Goal: Task Accomplishment & Management: Complete application form

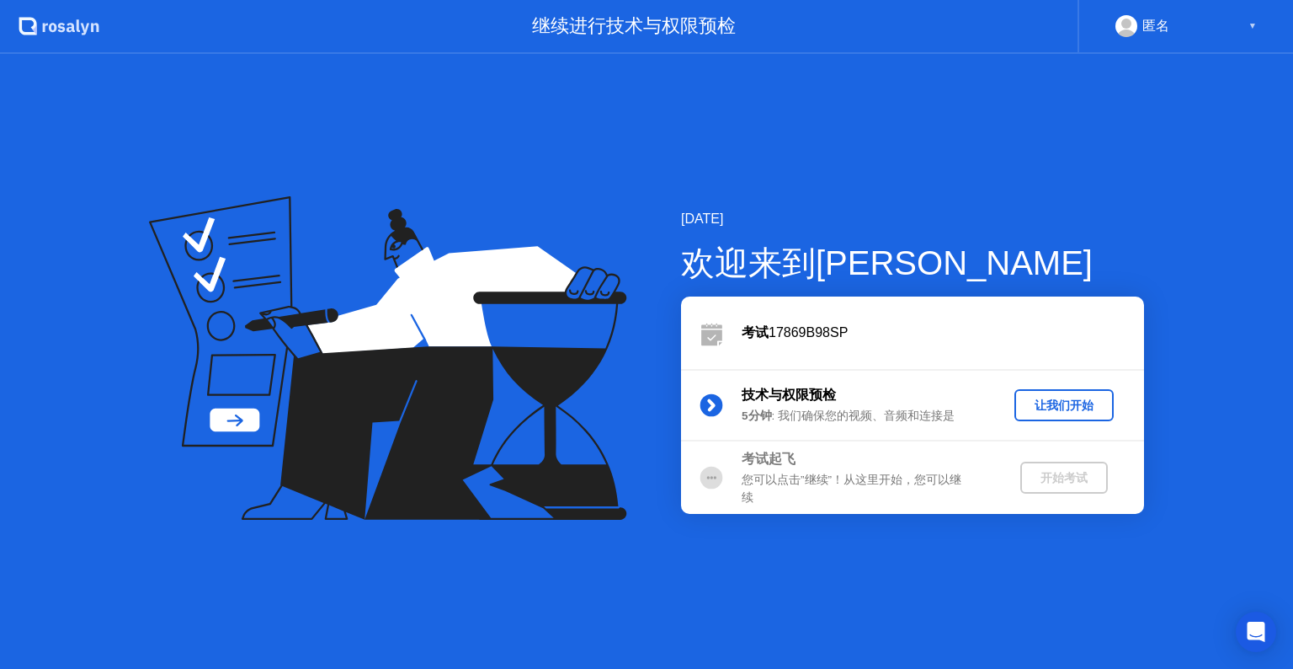
click at [1031, 405] on div "让我们开始" at bounding box center [1064, 405] width 86 height 16
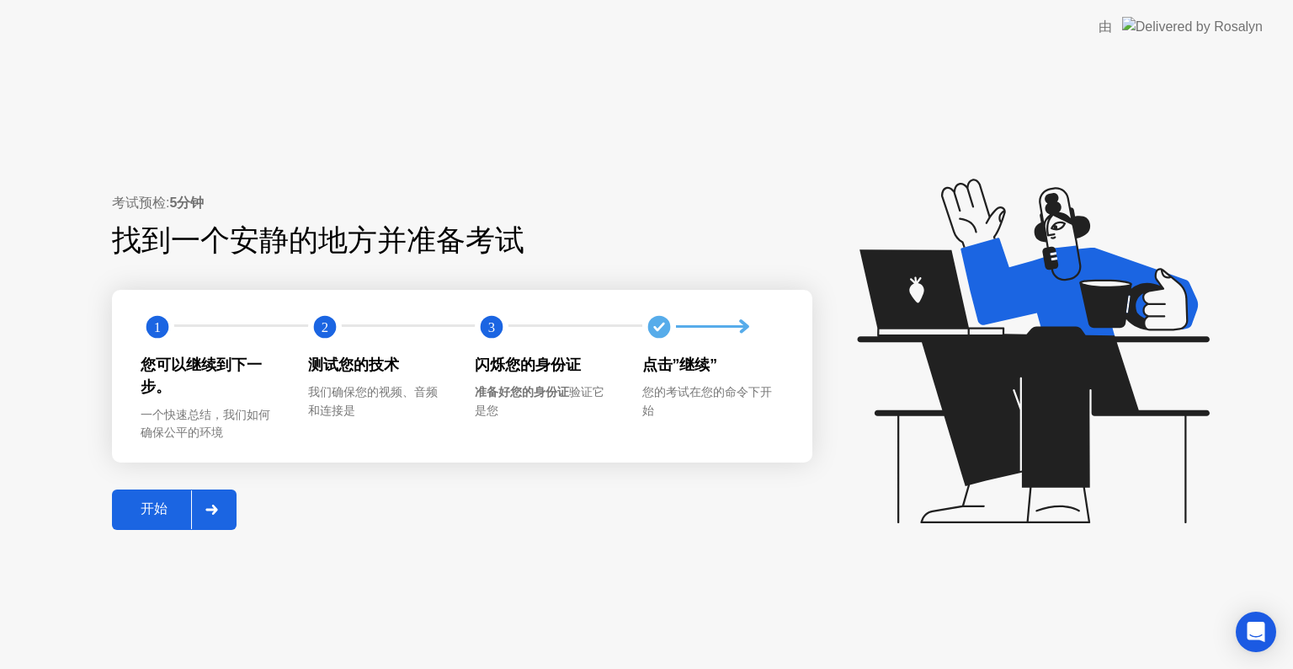
click at [147, 514] on div "开始" at bounding box center [154, 509] width 74 height 18
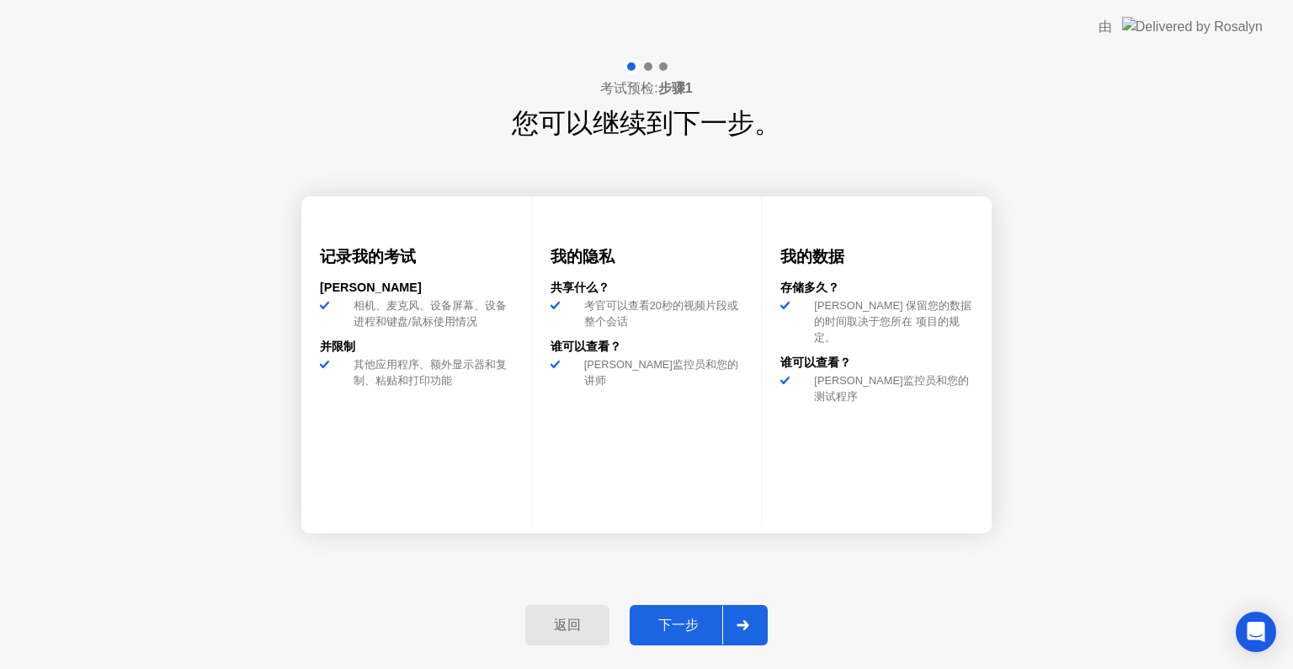
click at [678, 624] on div "下一步" at bounding box center [679, 625] width 88 height 18
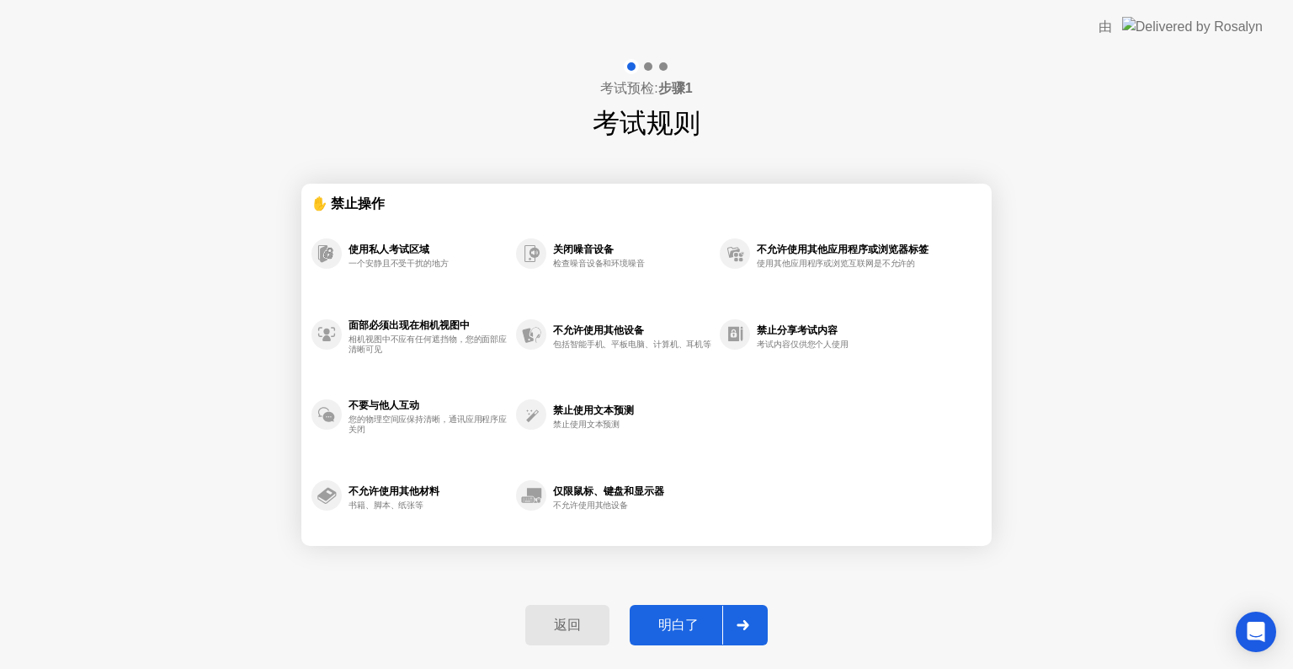
click at [678, 624] on div "明白了" at bounding box center [679, 625] width 88 height 18
select select "**********"
select select "*******"
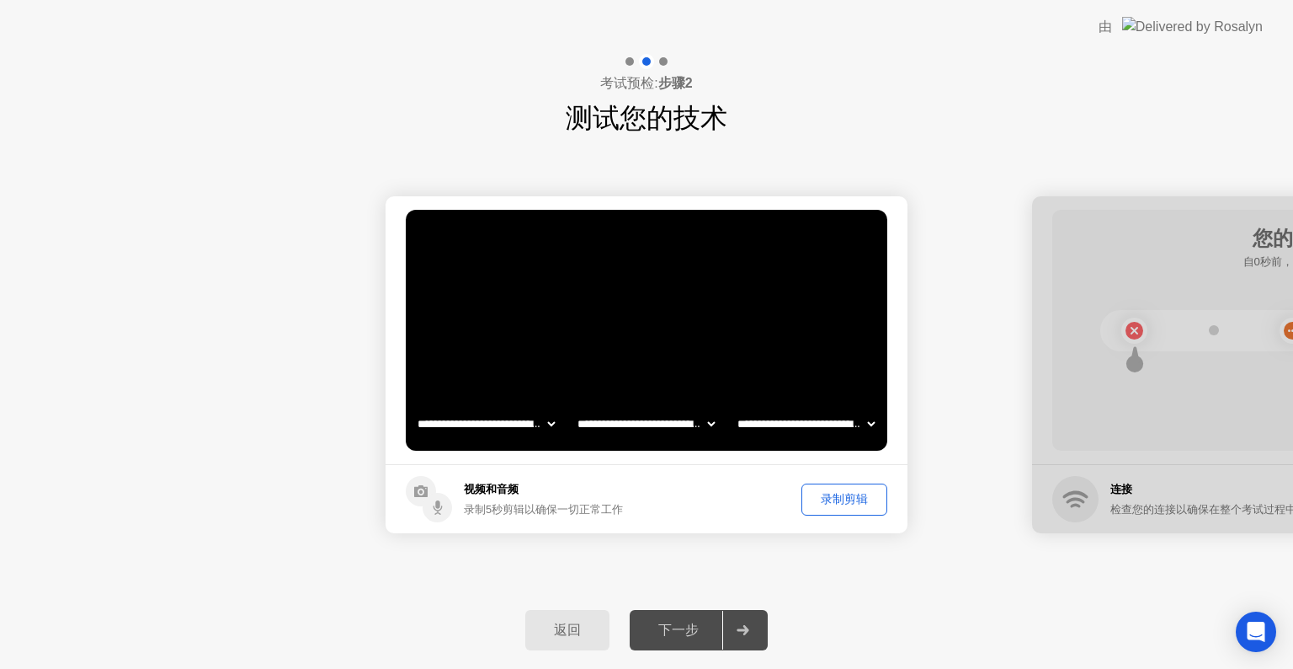
click at [831, 491] on div "录制剪辑" at bounding box center [844, 499] width 74 height 16
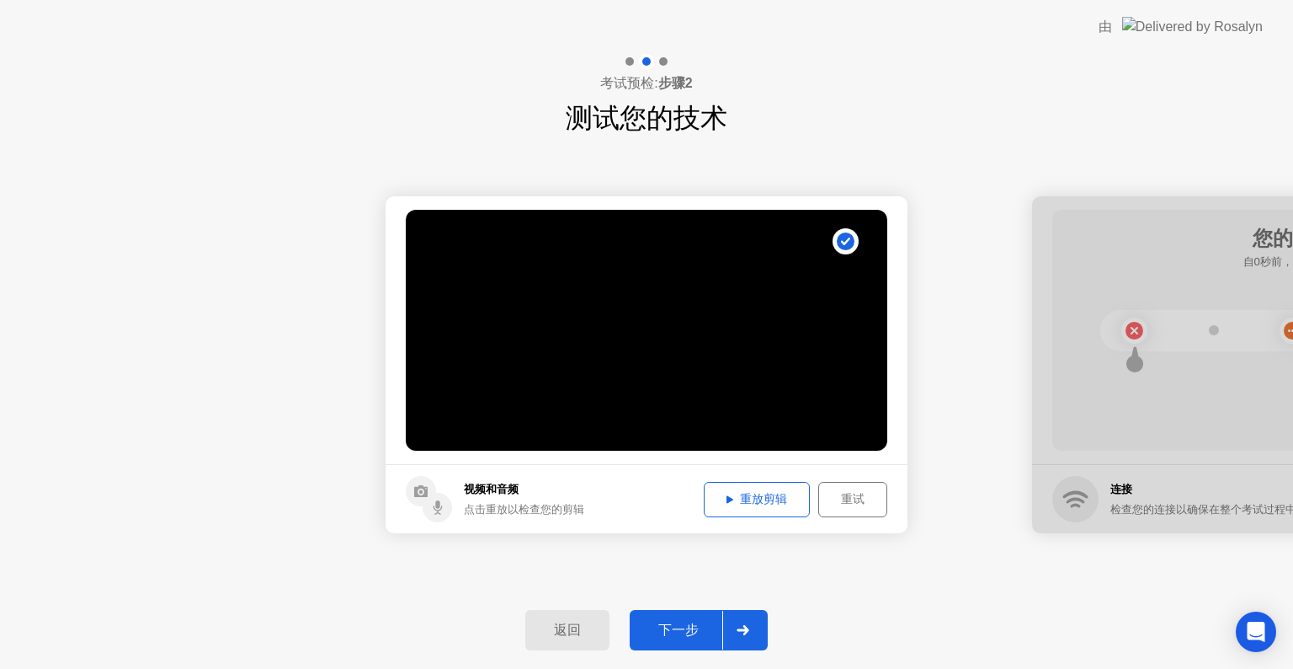
click at [846, 505] on div "重试" at bounding box center [852, 499] width 57 height 16
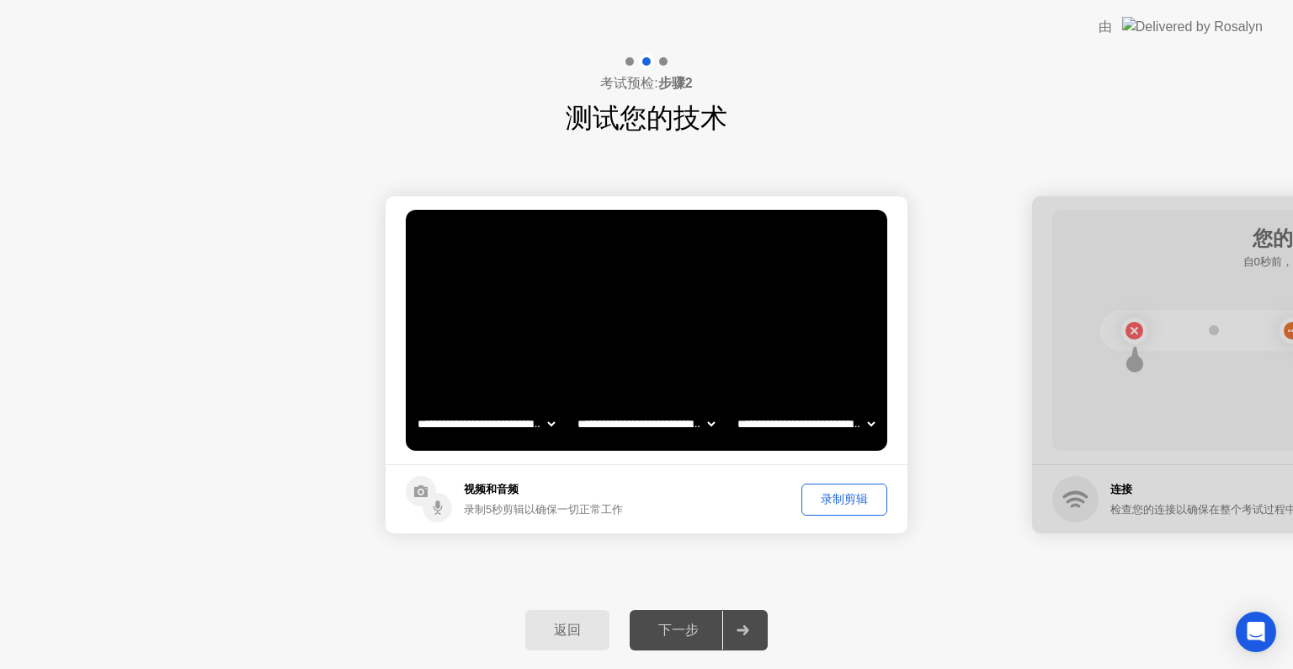
click at [839, 495] on div "录制剪辑" at bounding box center [844, 499] width 74 height 16
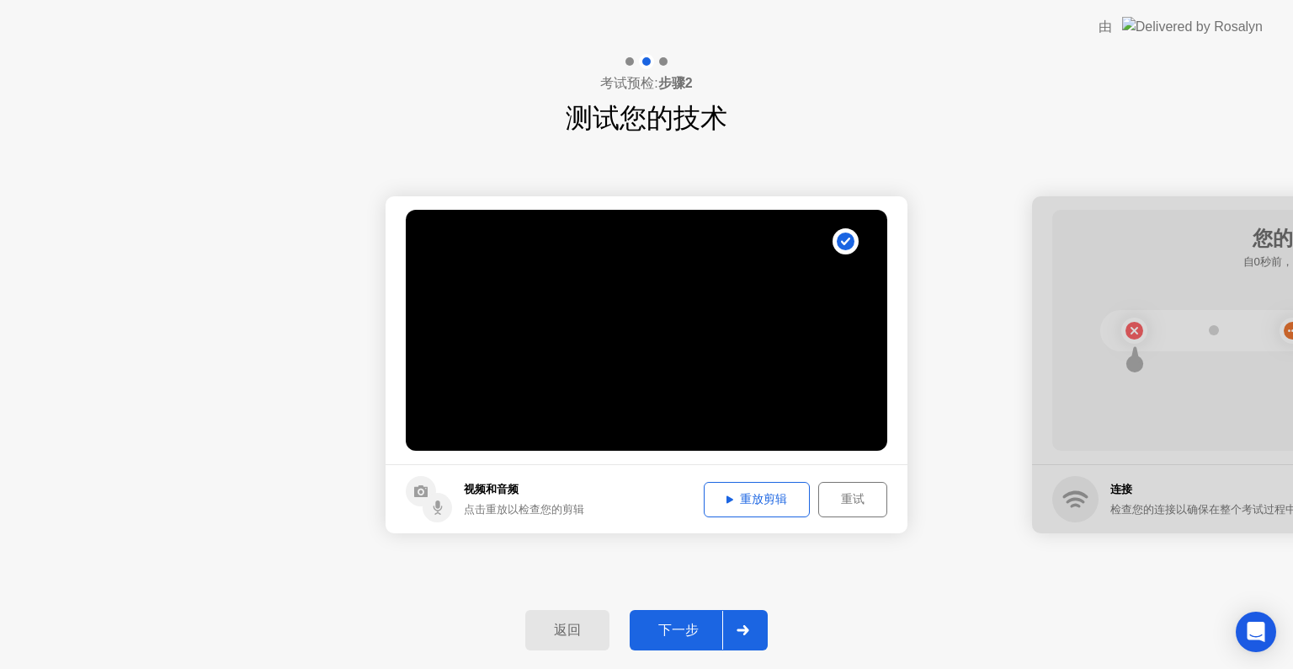
click at [727, 498] on icon at bounding box center [730, 499] width 7 height 8
click at [933, 557] on div "**********" at bounding box center [646, 364] width 1293 height 453
click at [653, 621] on div "下一步" at bounding box center [679, 630] width 88 height 18
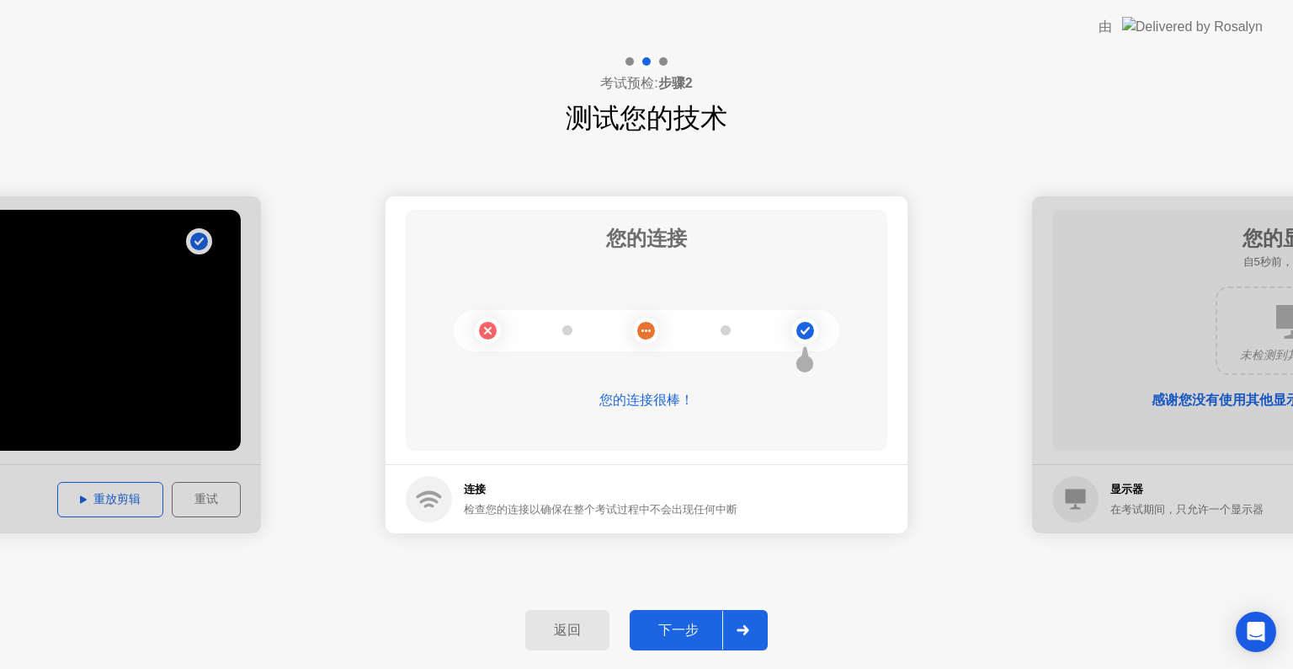
click at [684, 628] on div "下一步" at bounding box center [679, 630] width 88 height 18
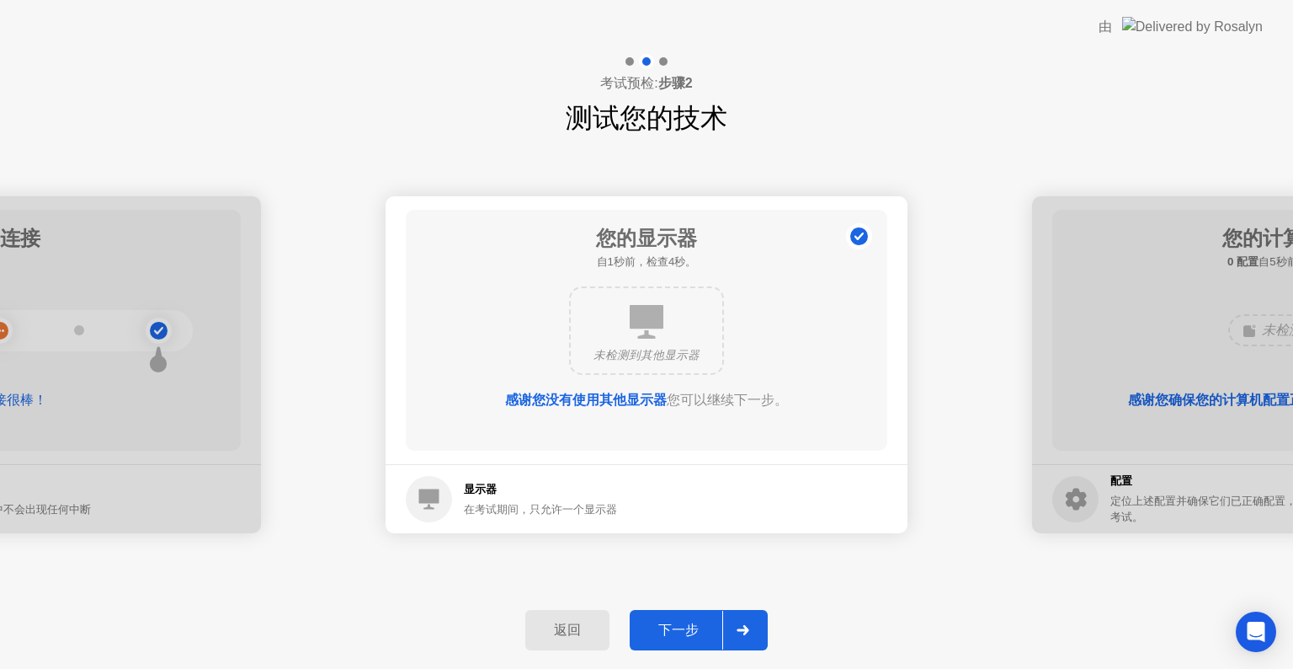
click at [684, 628] on div "下一步" at bounding box center [679, 630] width 88 height 18
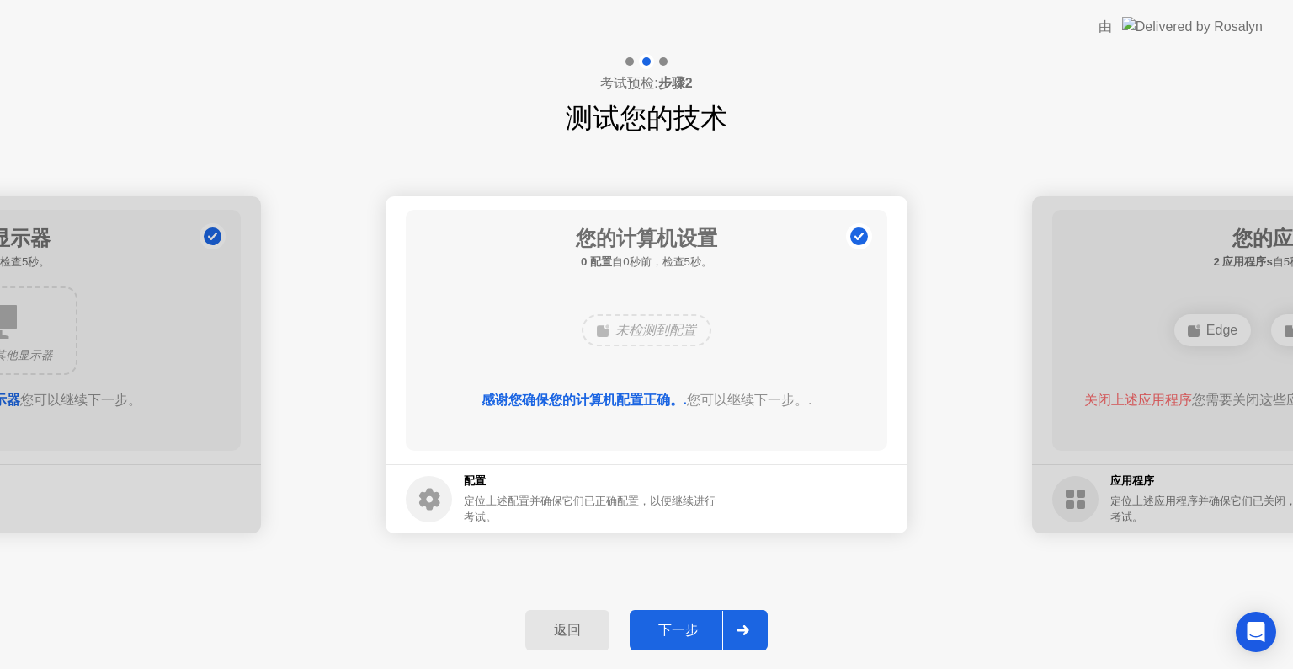
click at [684, 628] on div "下一步" at bounding box center [679, 630] width 88 height 18
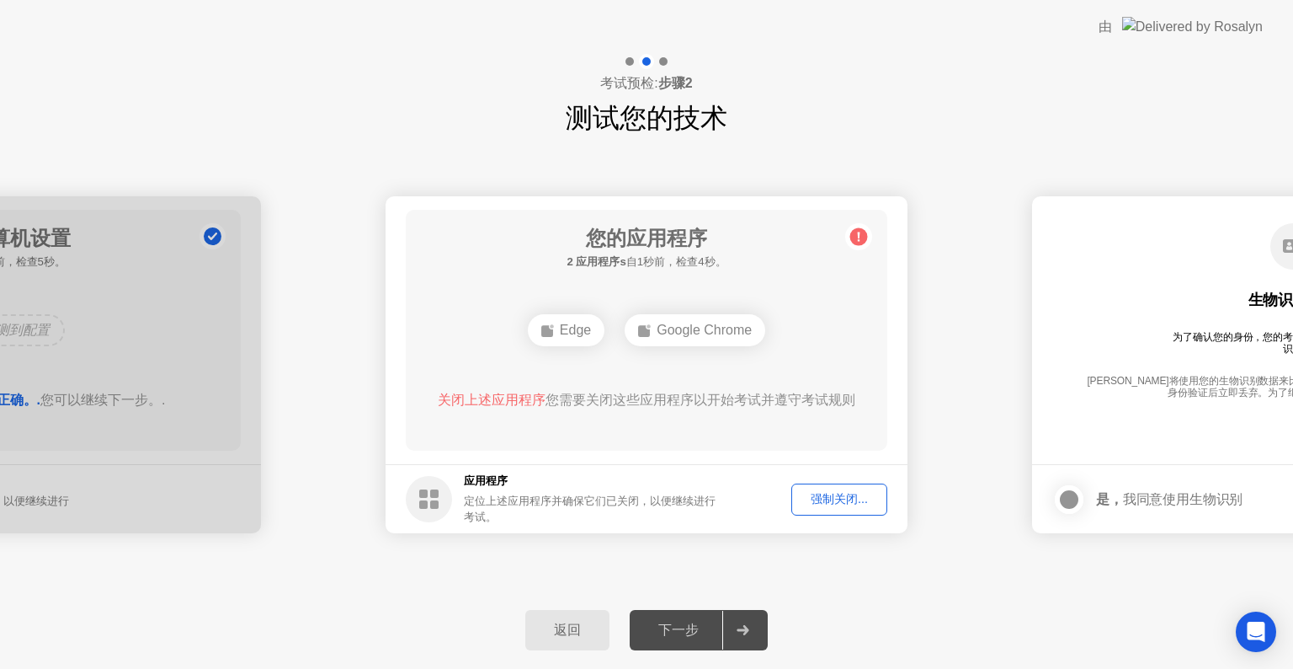
click at [833, 498] on div "强制关闭..." at bounding box center [839, 499] width 84 height 16
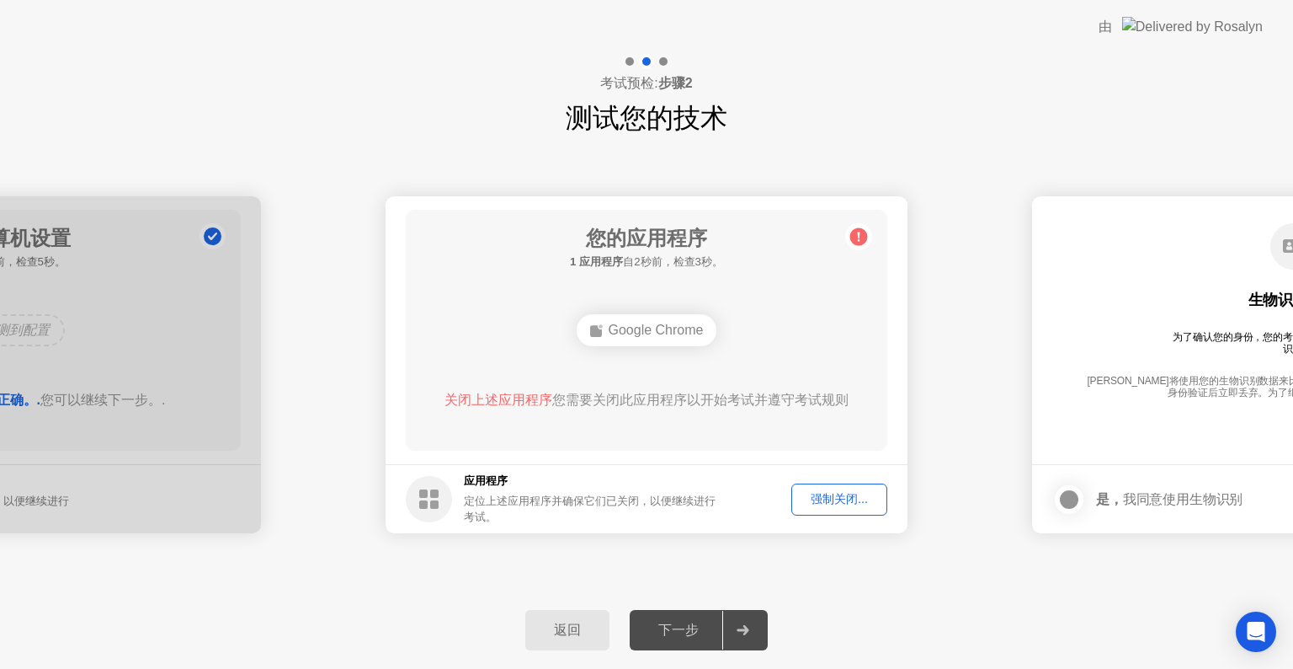
click at [849, 503] on div "强制关闭..." at bounding box center [839, 499] width 84 height 16
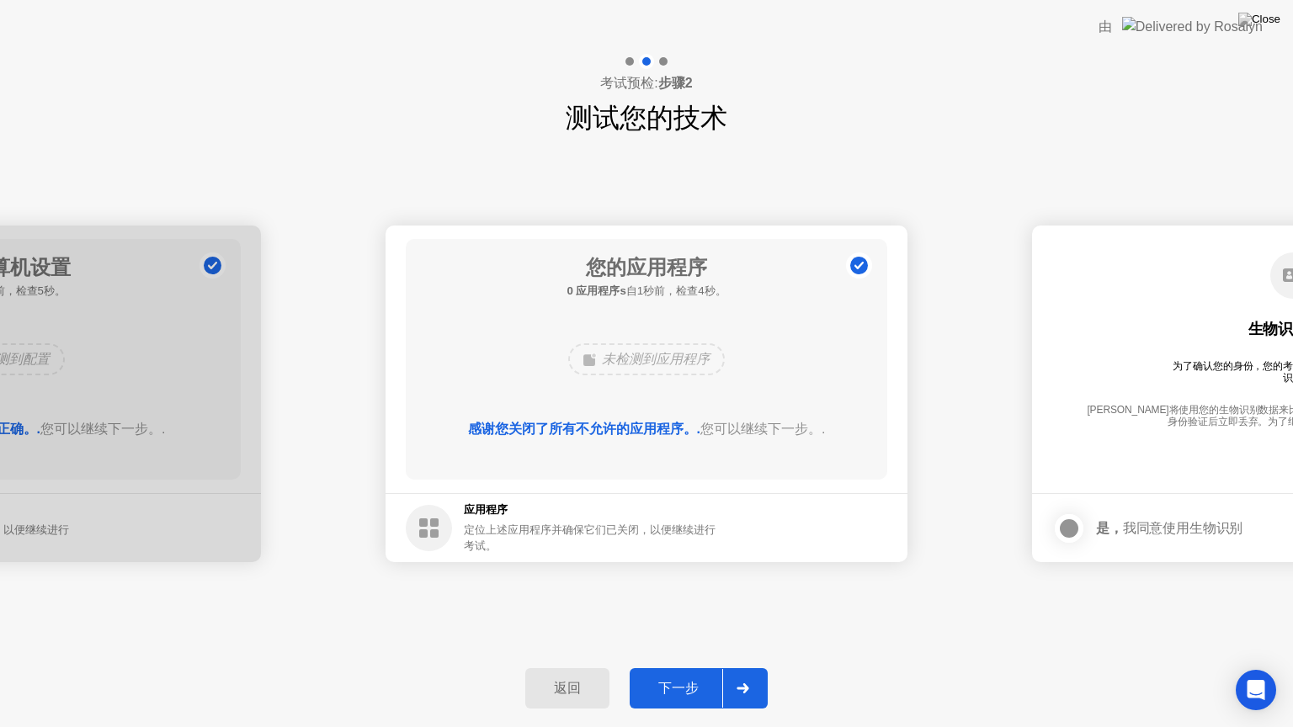
click at [647, 668] on div "下一步" at bounding box center [679, 689] width 88 height 18
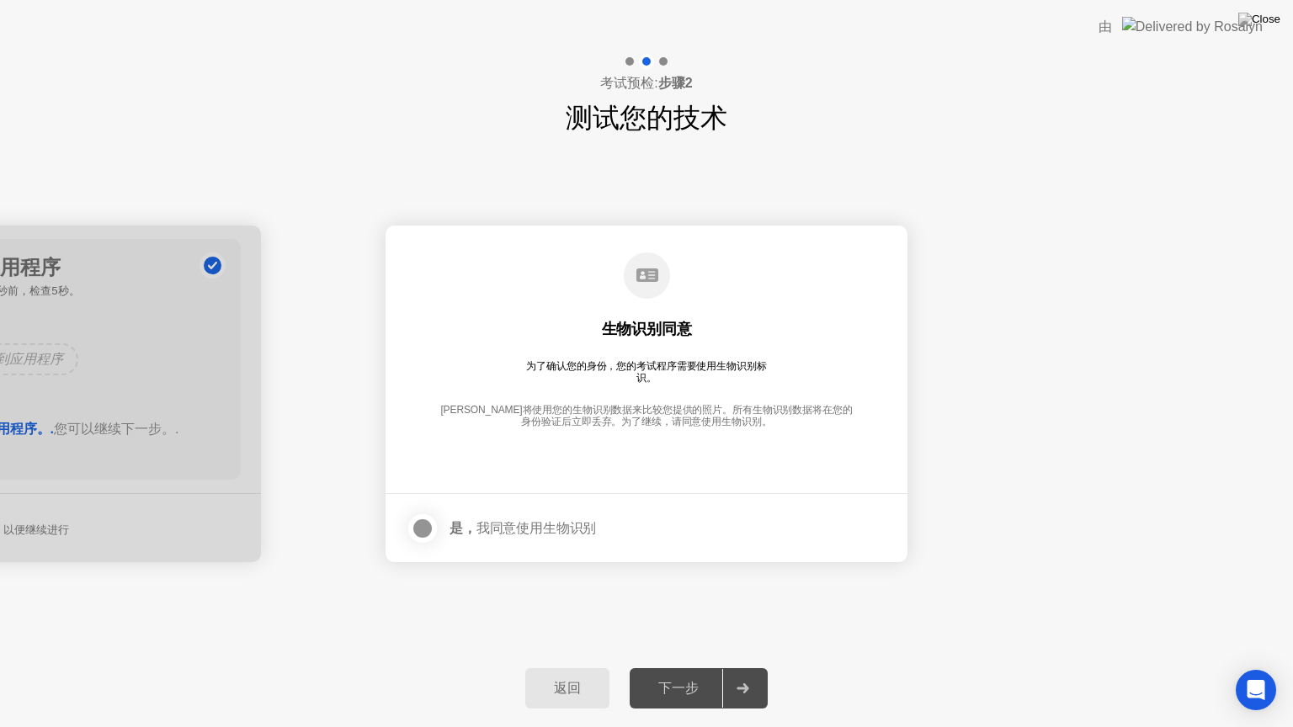
click at [413, 519] on div at bounding box center [423, 529] width 20 height 20
click at [663, 668] on button "下一步" at bounding box center [699, 689] width 138 height 40
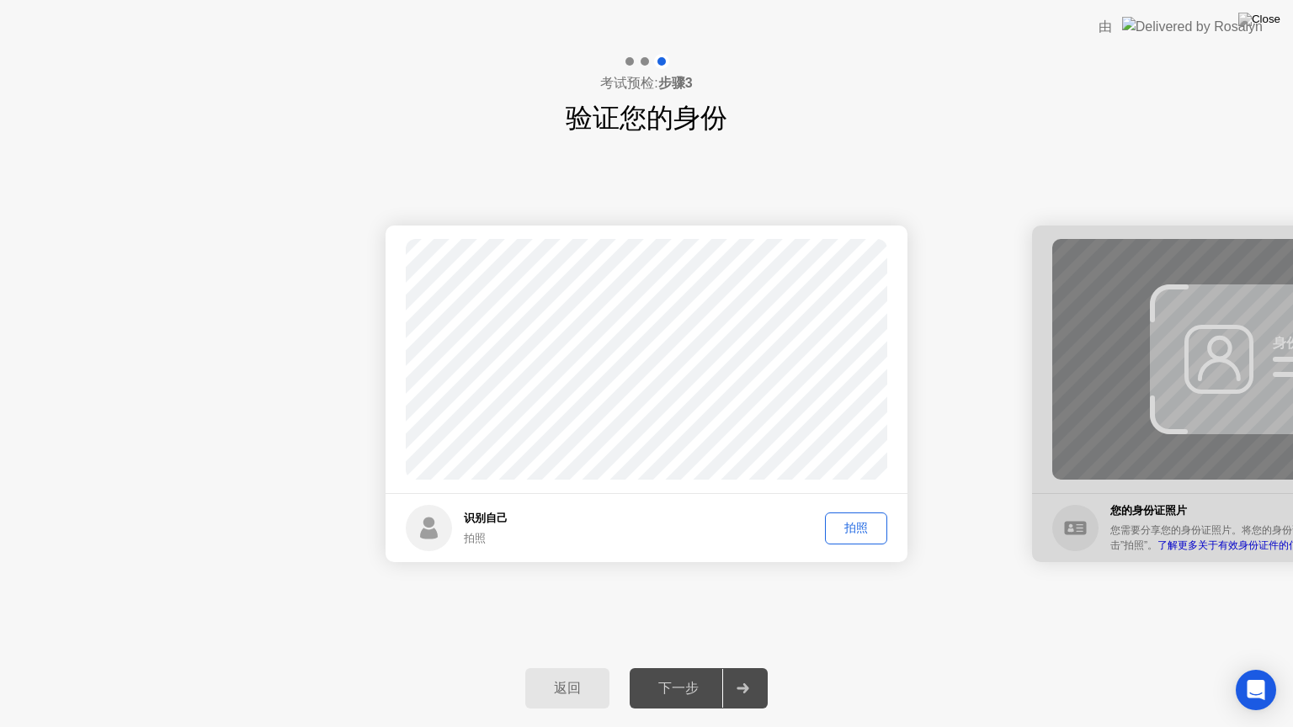
click at [859, 529] on div "拍照" at bounding box center [856, 528] width 51 height 16
click at [677, 668] on div "下一步" at bounding box center [679, 689] width 88 height 18
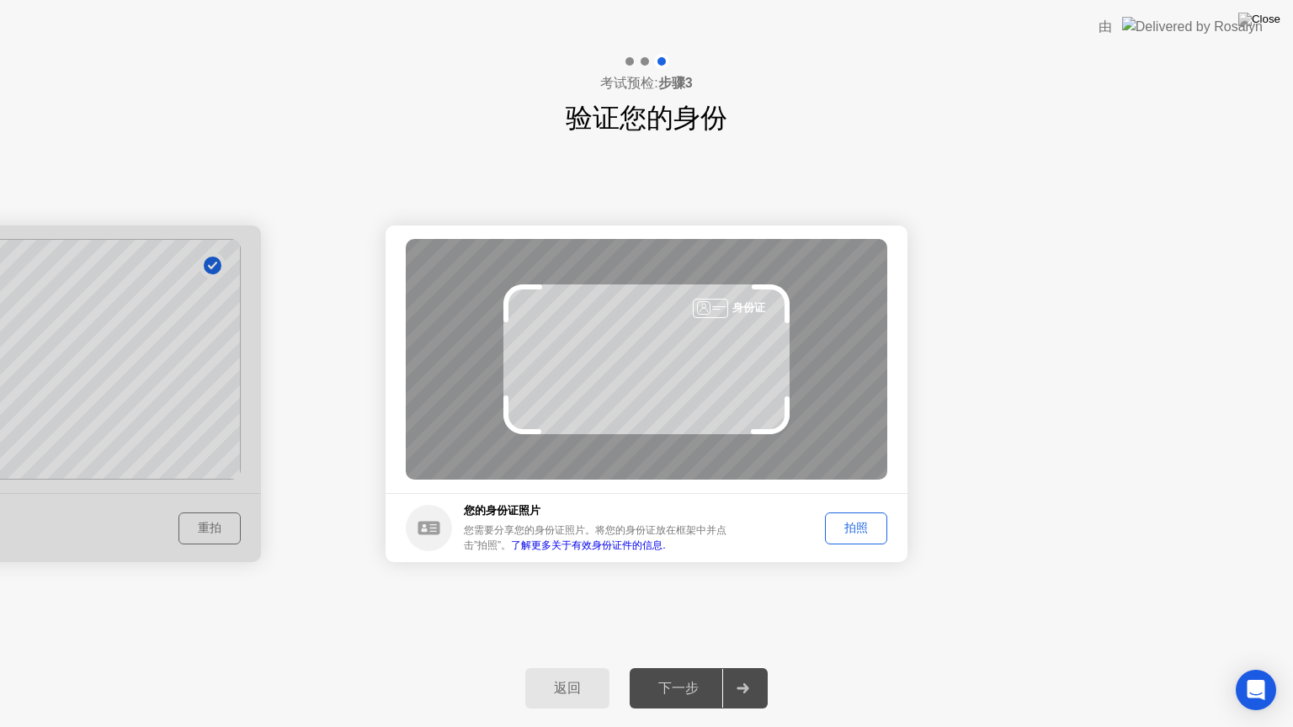
click at [859, 520] on div "拍照" at bounding box center [856, 528] width 51 height 16
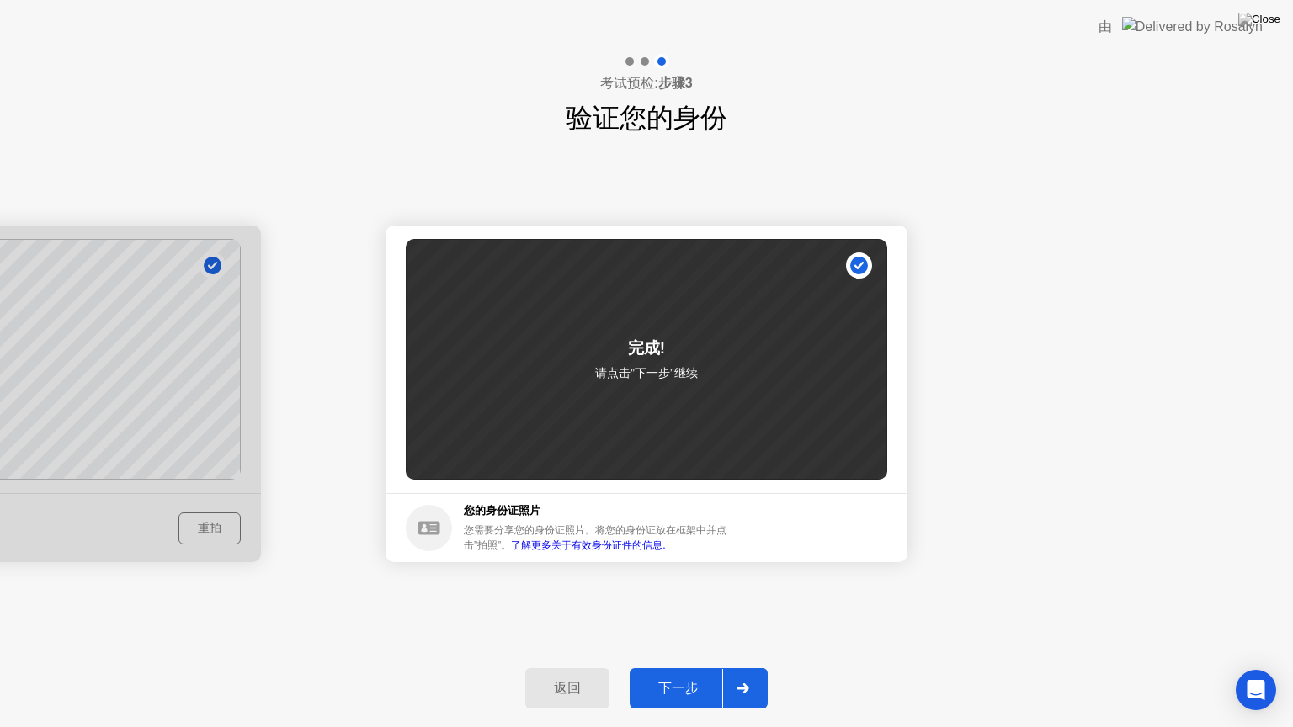
click at [693, 668] on div "下一步" at bounding box center [679, 689] width 88 height 18
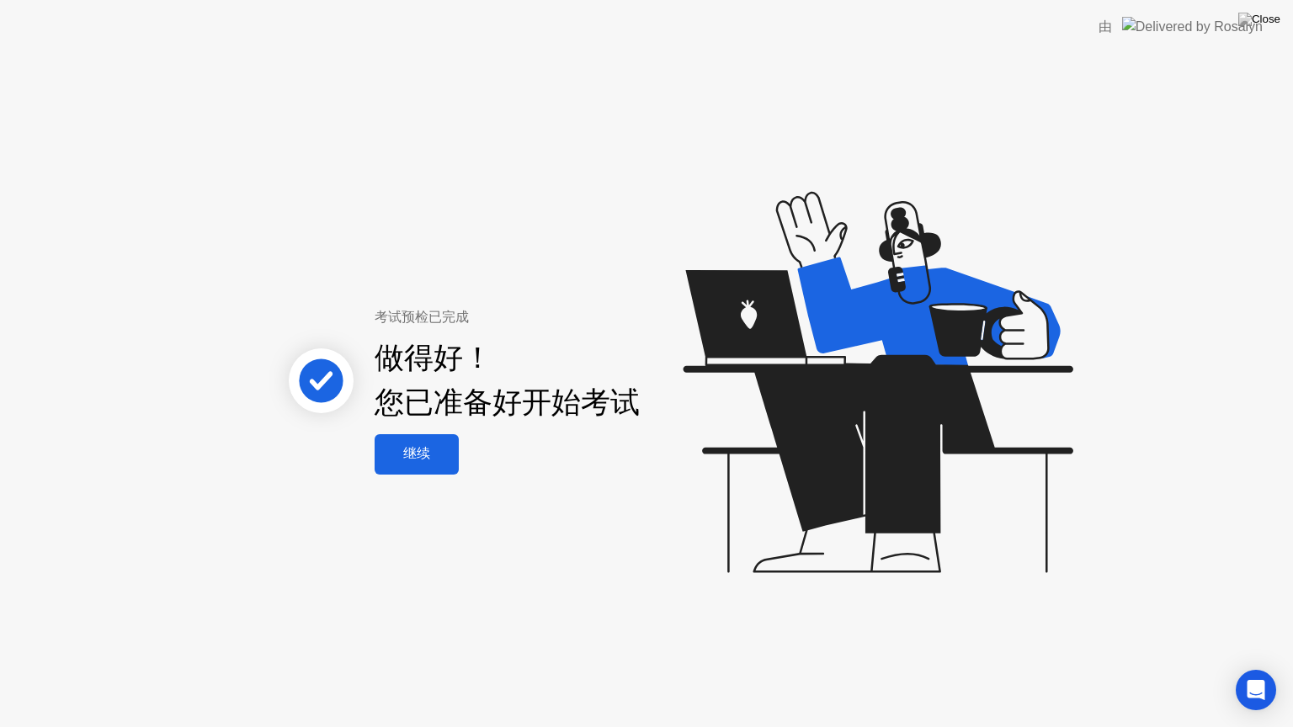
click at [425, 454] on div "继续" at bounding box center [417, 454] width 74 height 18
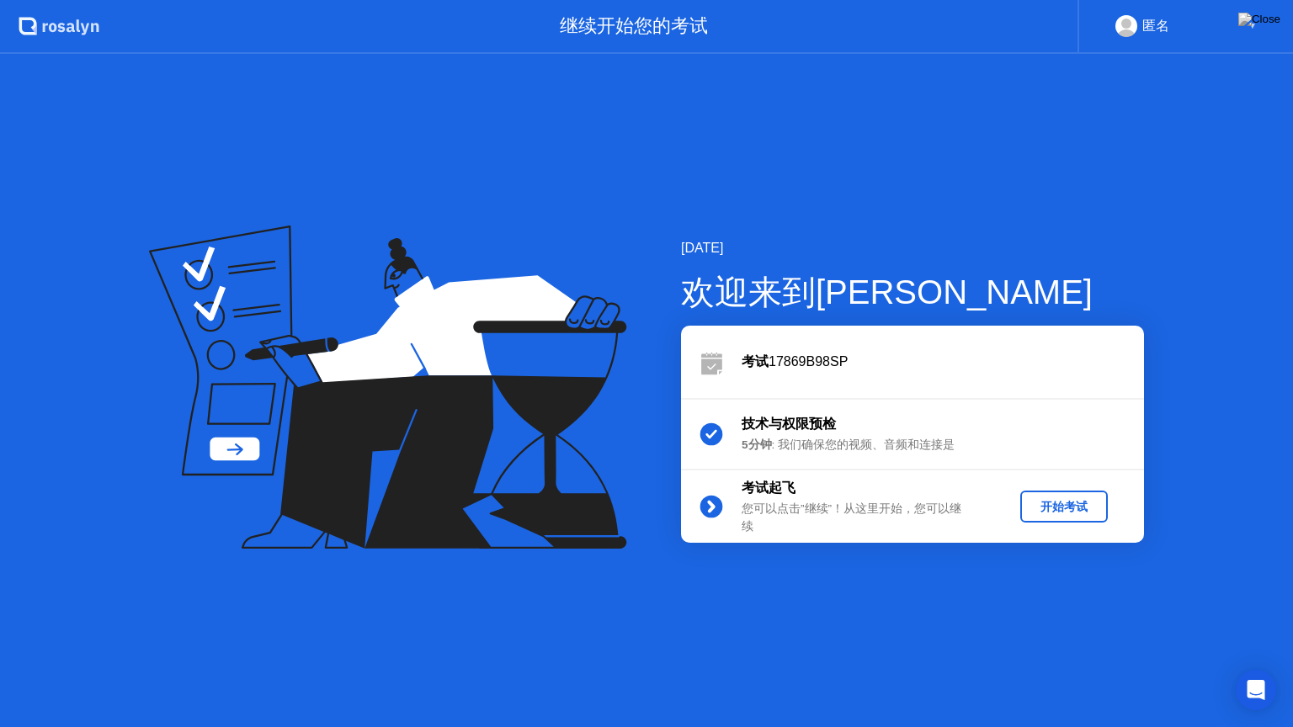
click at [1071, 494] on button "开始考试" at bounding box center [1064, 507] width 88 height 32
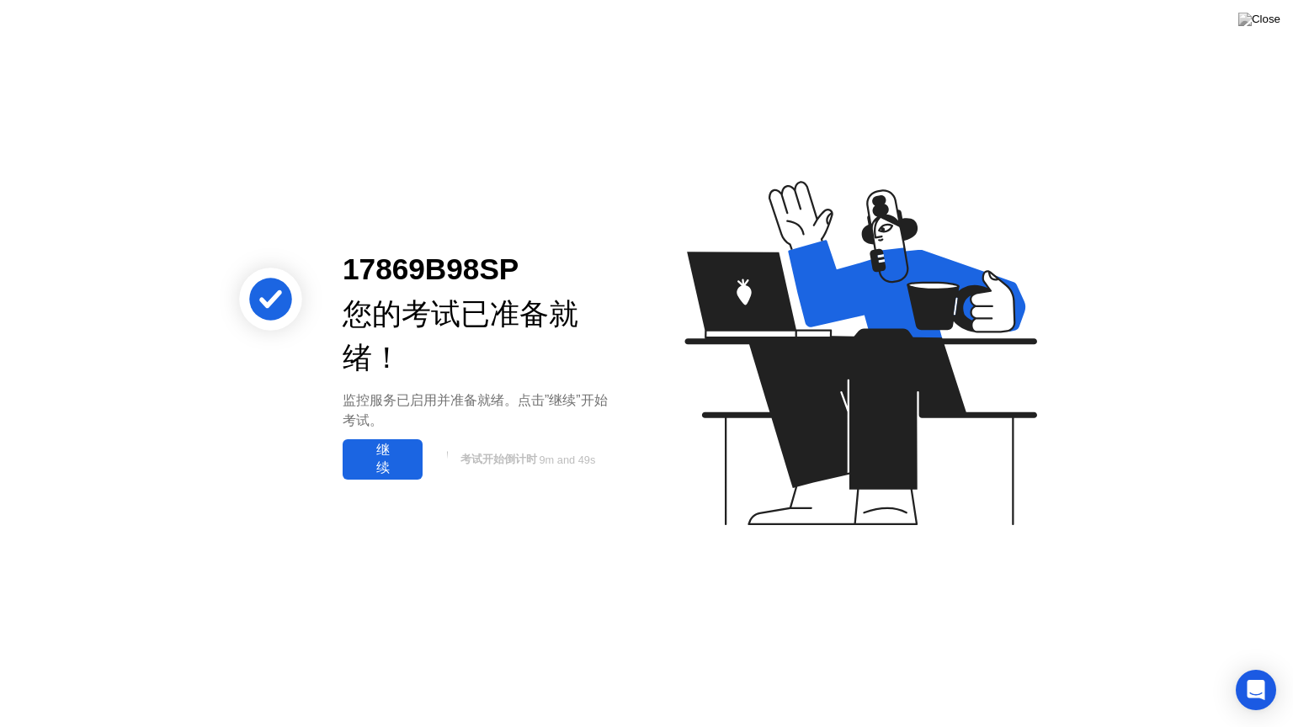
click at [380, 448] on div "继续" at bounding box center [383, 459] width 70 height 35
